Goal: Transaction & Acquisition: Purchase product/service

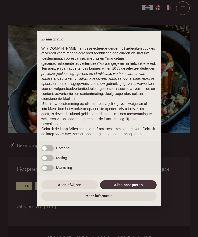
click at [128, 189] on button "Alles accepteren" at bounding box center [128, 185] width 57 height 9
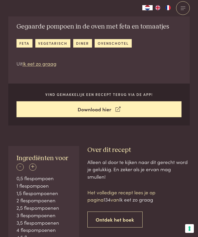
scroll to position [118, 0]
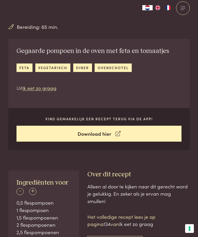
click at [32, 188] on div "+" at bounding box center [32, 191] width 7 height 7
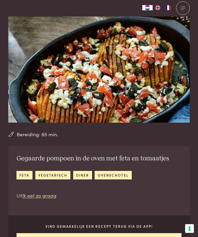
scroll to position [11, 0]
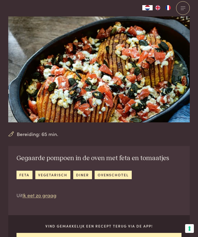
click at [109, 171] on link "ovenschotel" at bounding box center [112, 175] width 37 height 8
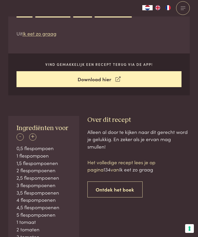
scroll to position [174, 0]
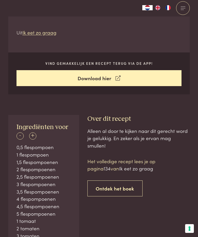
click at [123, 181] on link "Ontdek het boek" at bounding box center [114, 189] width 55 height 16
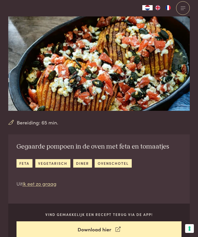
scroll to position [22, 0]
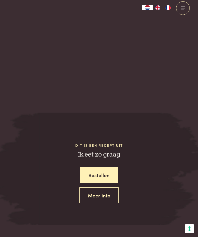
click at [102, 188] on link "Meer info" at bounding box center [98, 196] width 39 height 16
